Goal: Information Seeking & Learning: Learn about a topic

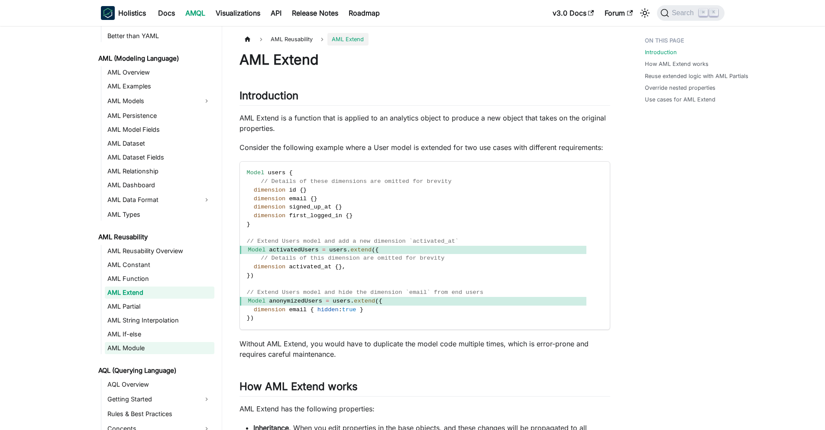
scroll to position [52, 0]
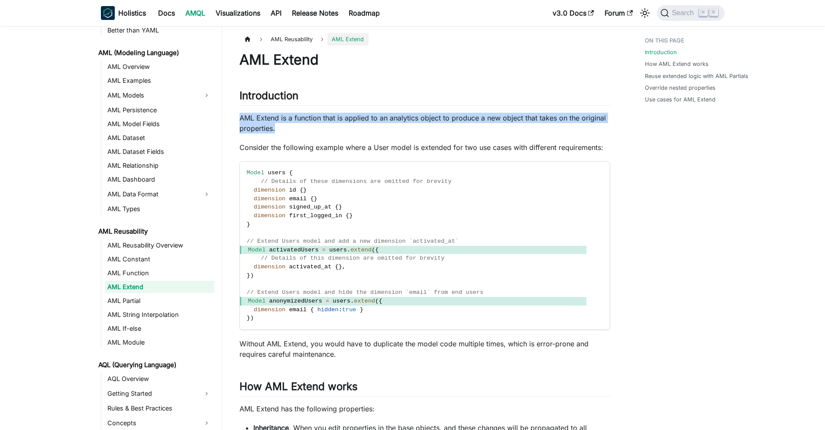
drag, startPoint x: 241, startPoint y: 116, endPoint x: 344, endPoint y: 133, distance: 104.5
click at [344, 133] on p "AML Extend is a function that is applied to an analytics object to produce a ne…" at bounding box center [425, 123] width 371 height 21
drag, startPoint x: 308, startPoint y: 128, endPoint x: 225, endPoint y: 112, distance: 84.6
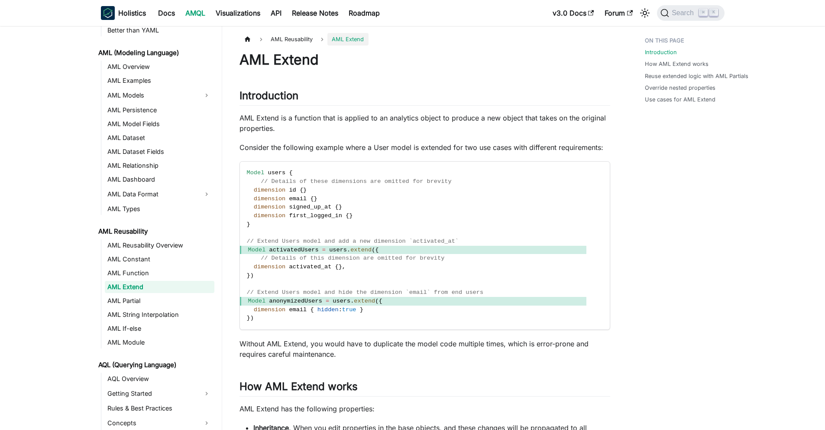
click at [259, 146] on p "Consider the following example where a User model is extended for two use cases…" at bounding box center [425, 147] width 371 height 10
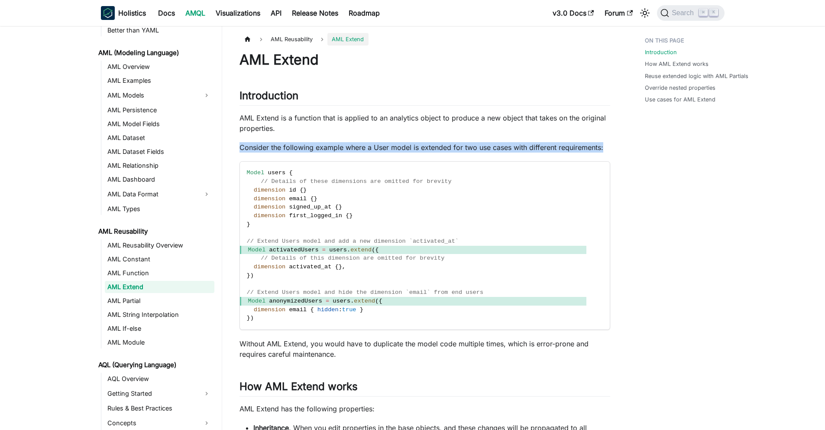
drag, startPoint x: 238, startPoint y: 143, endPoint x: 293, endPoint y: 161, distance: 58.2
click at [293, 152] on p "Consider the following example where a User model is extended for two use cases…" at bounding box center [425, 147] width 371 height 10
drag, startPoint x: 293, startPoint y: 161, endPoint x: 241, endPoint y: 146, distance: 54.3
click at [241, 146] on p "Consider the following example where a User model is extended for two use cases…" at bounding box center [425, 147] width 371 height 10
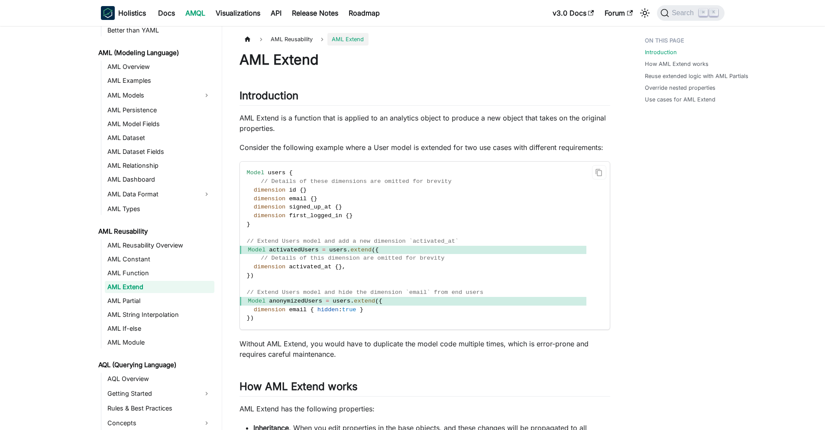
click at [293, 185] on span "// Details of these dimensions are omitted for brevity" at bounding box center [356, 181] width 191 height 6
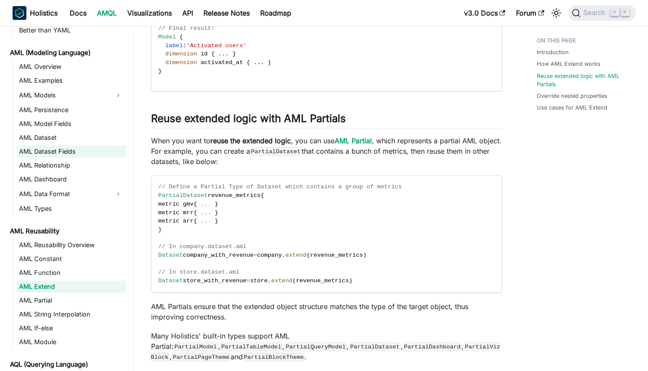
scroll to position [799, 0]
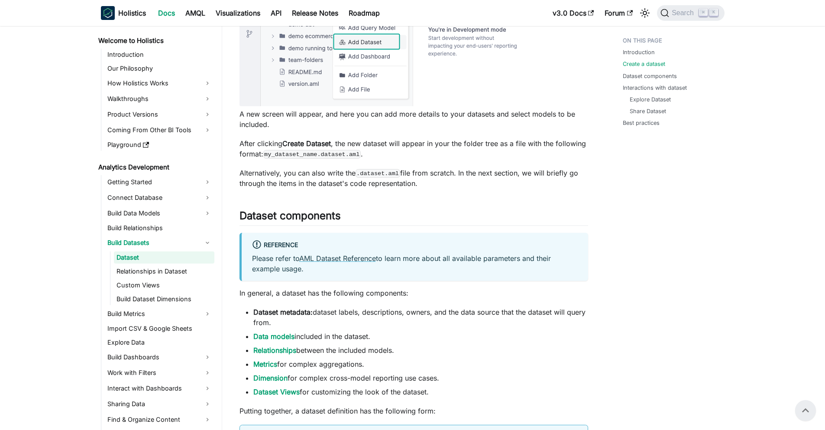
scroll to position [440, 0]
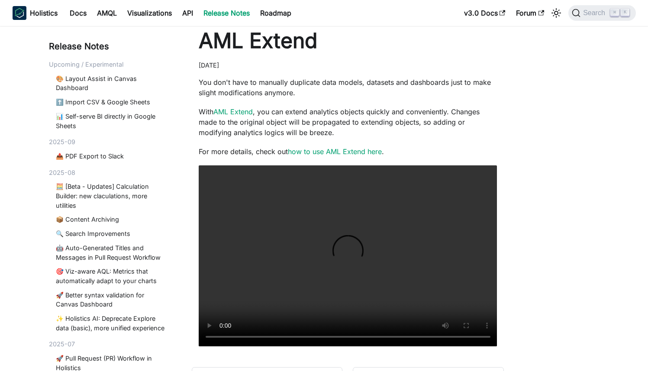
scroll to position [146, 0]
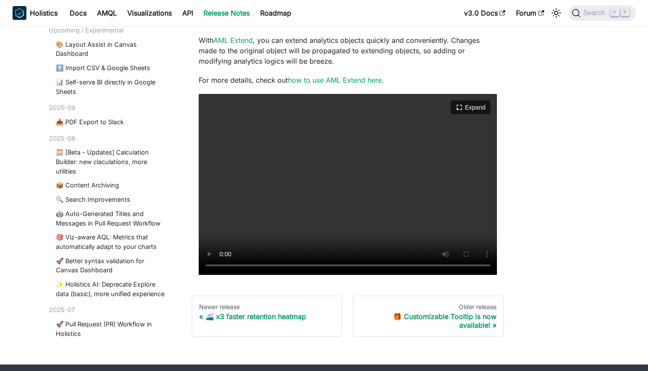
click at [332, 202] on video "Your browser does not support embedding video, but you can download it ." at bounding box center [348, 184] width 299 height 181
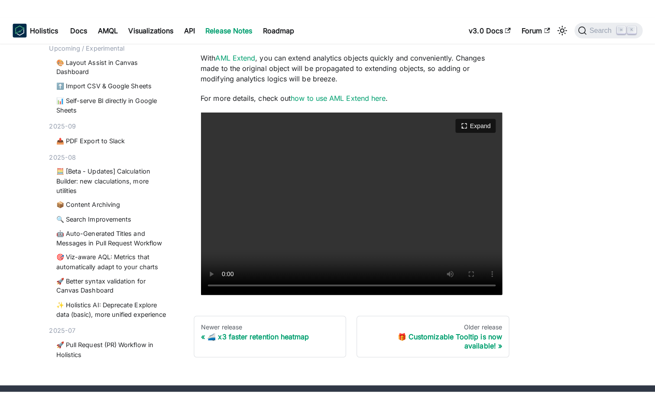
scroll to position [139, 0]
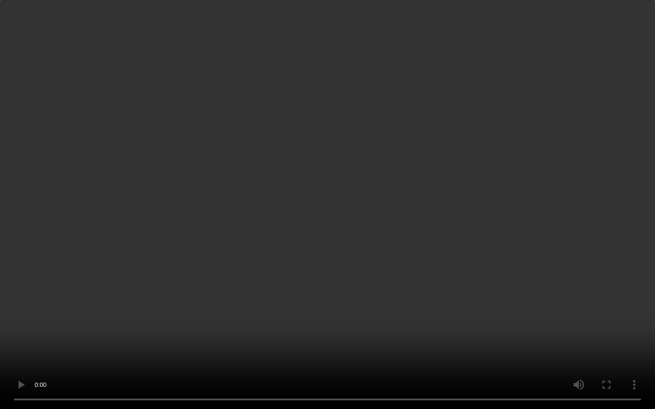
click at [394, 196] on video "Your browser does not support embedding video, but you can download it ." at bounding box center [327, 204] width 655 height 409
click at [373, 222] on video "Your browser does not support embedding video, but you can download it ." at bounding box center [327, 204] width 655 height 409
click at [240, 185] on video "Your browser does not support embedding video, but you can download it ." at bounding box center [327, 204] width 655 height 409
click at [295, 141] on video "Your browser does not support embedding video, but you can download it ." at bounding box center [327, 204] width 655 height 409
click at [336, 173] on video "Your browser does not support embedding video, but you can download it ." at bounding box center [327, 204] width 655 height 409
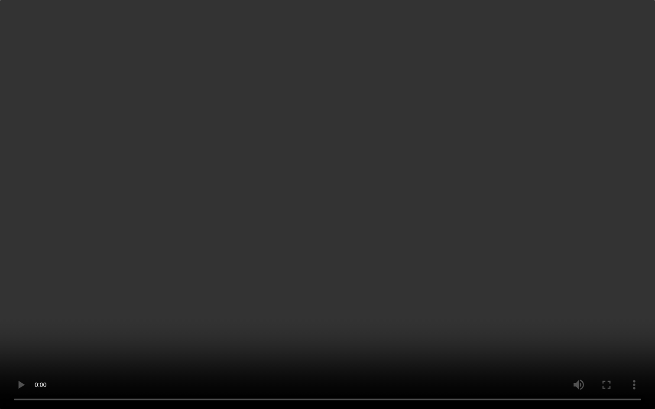
click at [336, 173] on video "Your browser does not support embedding video, but you can download it ." at bounding box center [327, 204] width 655 height 409
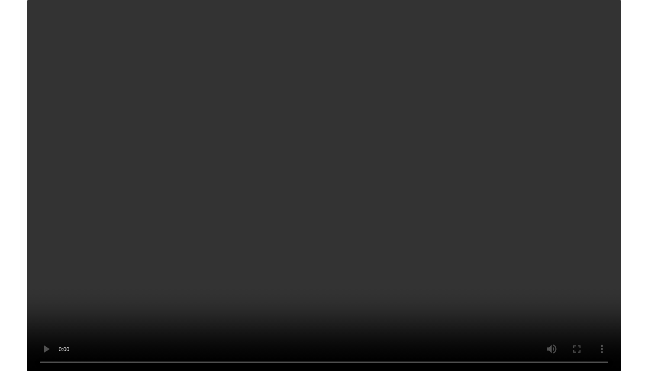
scroll to position [146, 0]
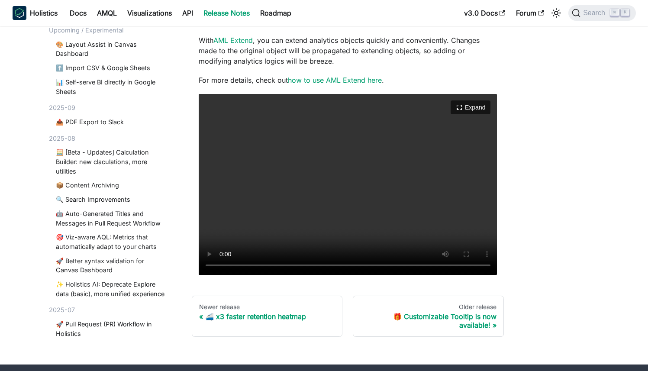
click at [269, 165] on video "Your browser does not support embedding video, but you can download it ." at bounding box center [348, 184] width 299 height 181
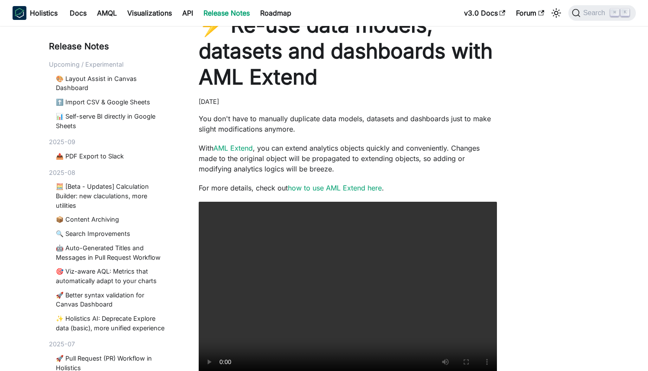
scroll to position [27, 0]
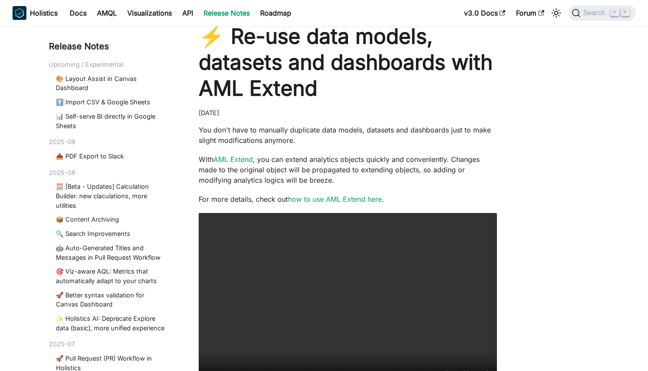
click at [295, 165] on p "With AML Extend , you can extend analytics objects quickly and conveniently. Ch…" at bounding box center [348, 169] width 299 height 31
click at [290, 165] on p "With AML Extend , you can extend analytics objects quickly and conveniently. Ch…" at bounding box center [348, 169] width 299 height 31
click at [292, 160] on p "With AML Extend , you can extend analytics objects quickly and conveniently. Ch…" at bounding box center [348, 169] width 299 height 31
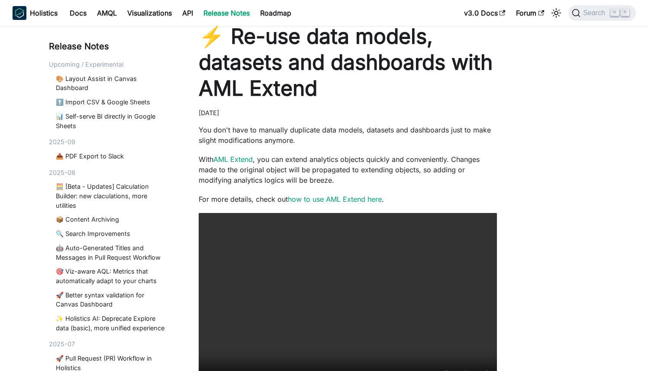
click at [292, 161] on p "With AML Extend , you can extend analytics objects quickly and conveniently. Ch…" at bounding box center [348, 169] width 299 height 31
click at [316, 198] on link "how to use AML Extend here" at bounding box center [335, 199] width 94 height 9
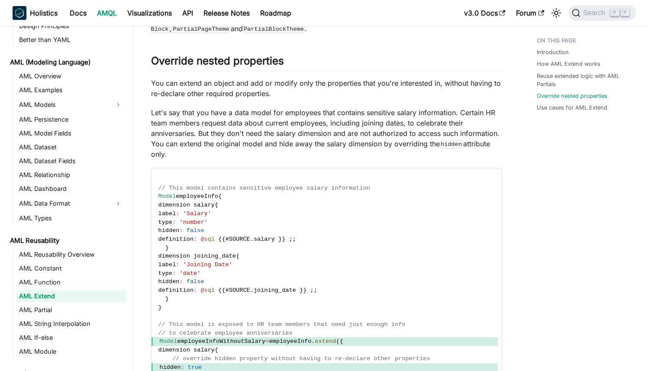
scroll to position [1092, 0]
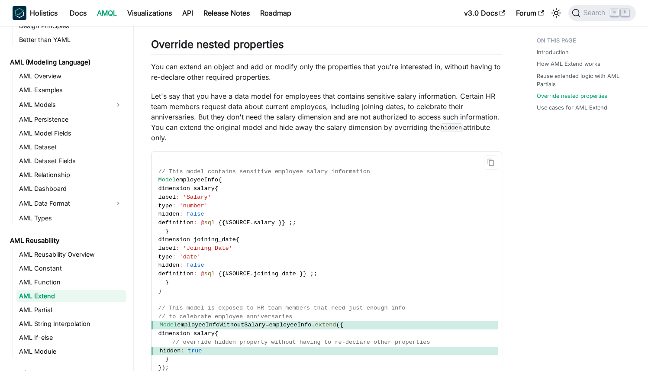
click at [207, 203] on span "'number'" at bounding box center [193, 206] width 28 height 6
click at [212, 245] on span "'Joining Date'" at bounding box center [207, 248] width 49 height 6
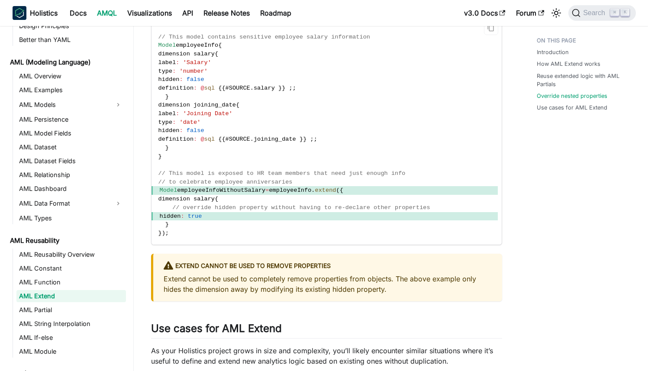
scroll to position [1305, 0]
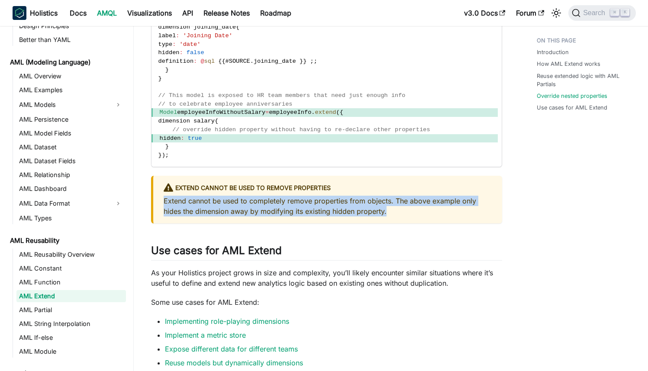
drag, startPoint x: 160, startPoint y: 195, endPoint x: 391, endPoint y: 203, distance: 230.6
click at [391, 203] on div "Extend cannot be used to remove properties Extend cannot be used to completely …" at bounding box center [326, 200] width 351 height 48
click at [391, 203] on p "Extend cannot be used to completely remove properties from objects. The above e…" at bounding box center [328, 206] width 328 height 21
drag, startPoint x: 399, startPoint y: 203, endPoint x: 165, endPoint y: 186, distance: 234.1
click at [165, 196] on p "Extend cannot be used to completely remove properties from objects. The above e…" at bounding box center [328, 206] width 328 height 21
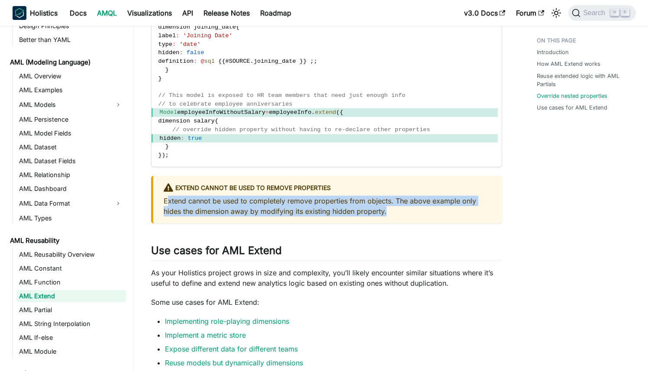
click at [185, 197] on p "Extend cannot be used to completely remove properties from objects. The above e…" at bounding box center [328, 206] width 328 height 21
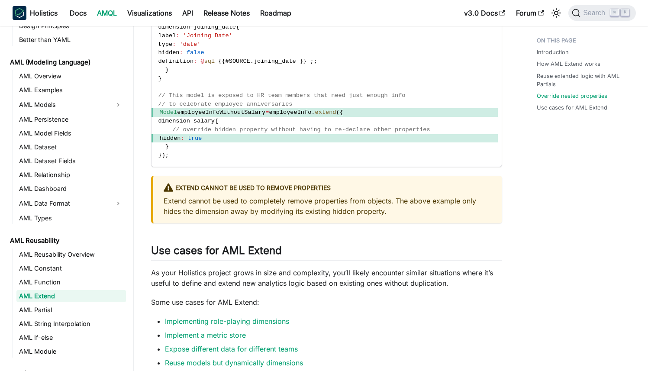
click at [215, 207] on p "Extend cannot be used to completely remove properties from objects. The above e…" at bounding box center [328, 206] width 328 height 21
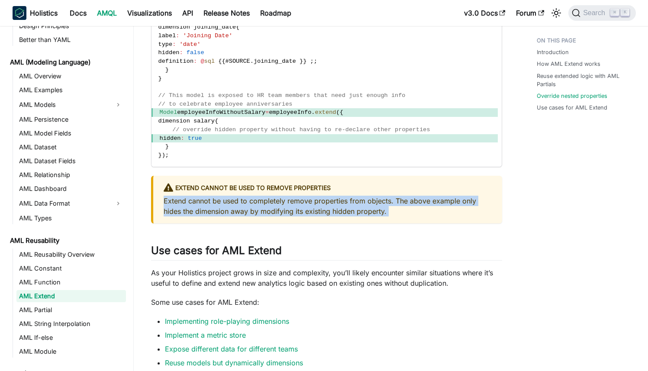
click at [215, 207] on p "Extend cannot be used to completely remove properties from objects. The above e…" at bounding box center [328, 206] width 328 height 21
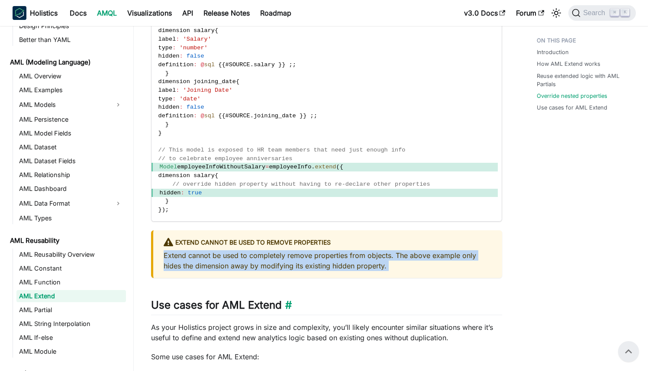
scroll to position [1249, 0]
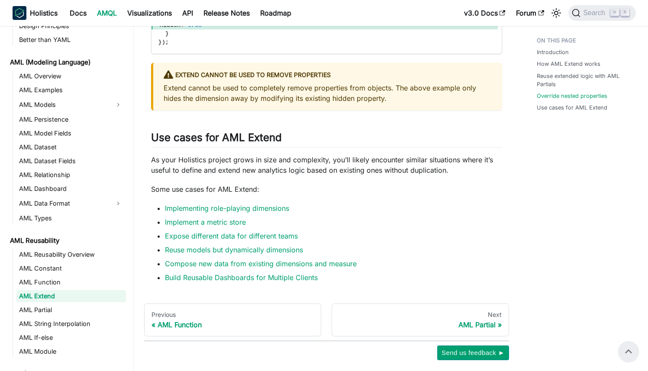
scroll to position [1450, 0]
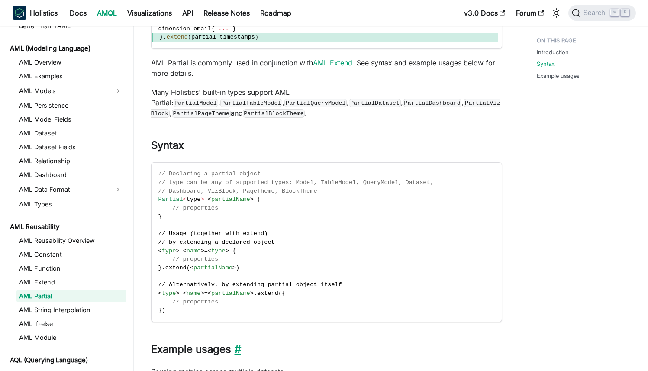
scroll to position [413, 0]
